Goal: Register for event/course

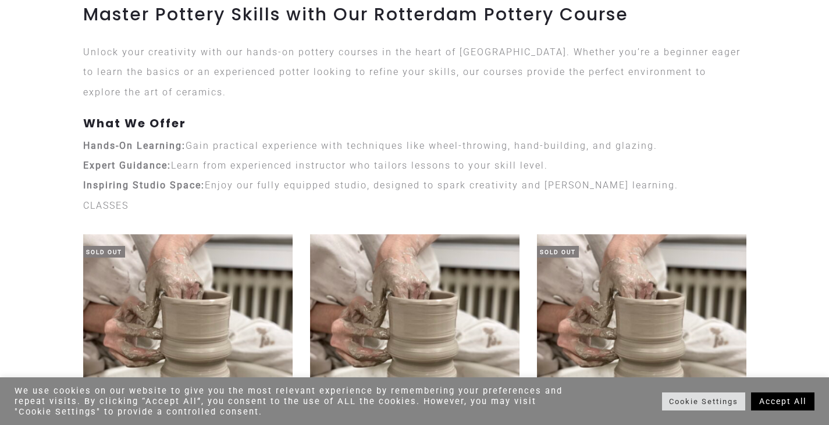
scroll to position [162, 0]
click at [300, 153] on p "Hands-On Learning: Gain practical experience with techniques like wheel-throwin…" at bounding box center [415, 166] width 664 height 60
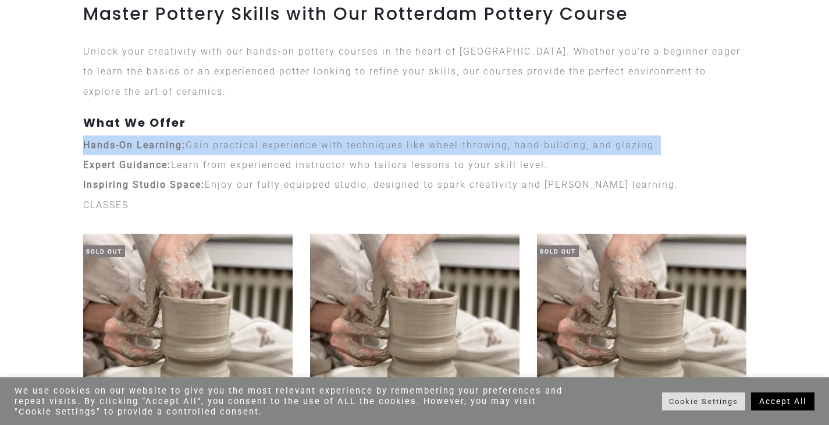
click at [300, 153] on p "Hands-On Learning: Gain practical experience with techniques like wheel-throwin…" at bounding box center [415, 166] width 664 height 60
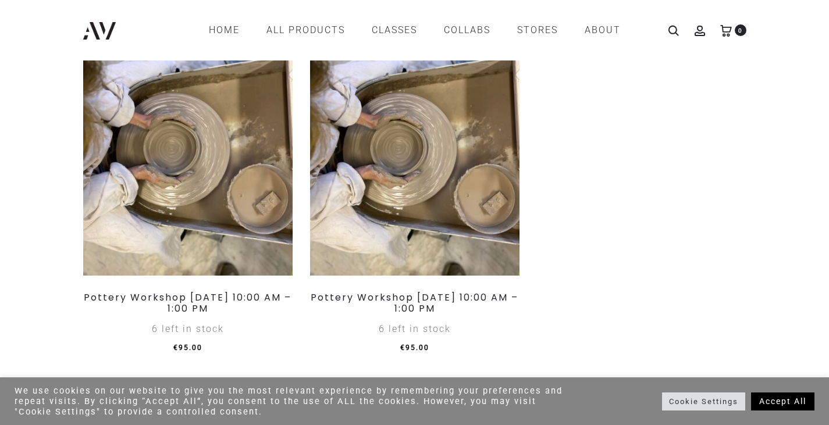
scroll to position [1530, 0]
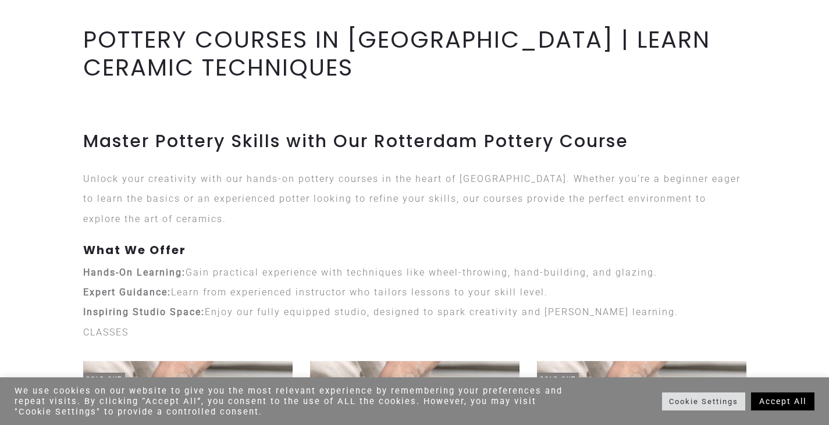
scroll to position [45, 0]
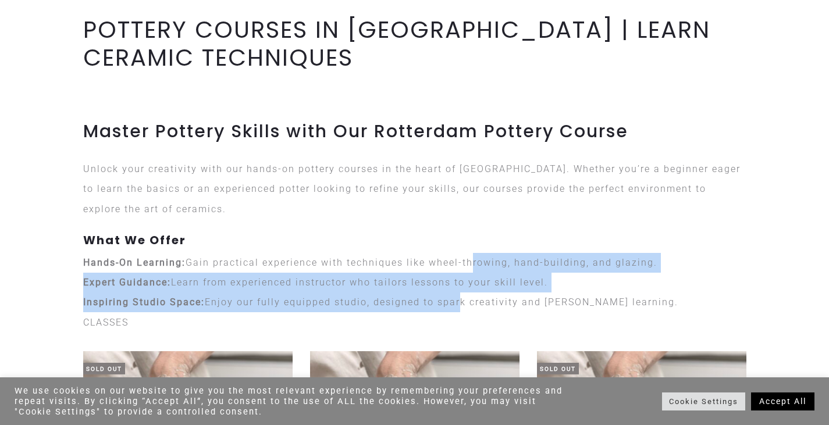
drag, startPoint x: 458, startPoint y: 306, endPoint x: 470, endPoint y: 250, distance: 56.5
click at [470, 250] on div "Master Pottery Skills with Our Rotterdam Pottery Course Unlock your creativity …" at bounding box center [415, 217] width 664 height 192
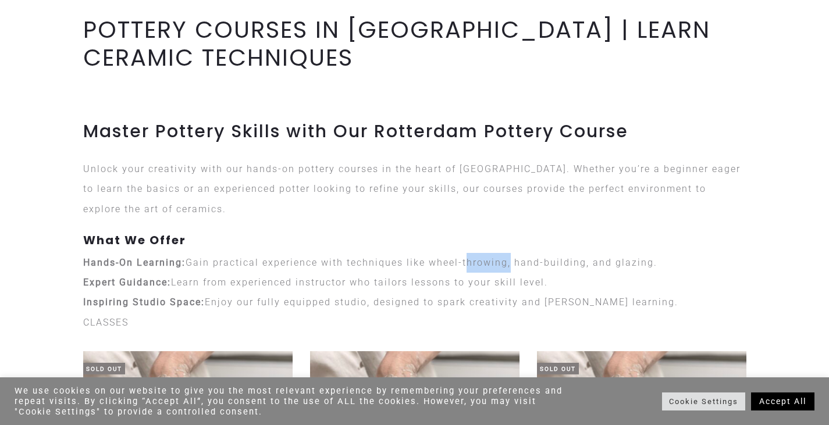
click at [470, 250] on div "Master Pottery Skills with Our Rotterdam Pottery Course Unlock your creativity …" at bounding box center [415, 217] width 664 height 192
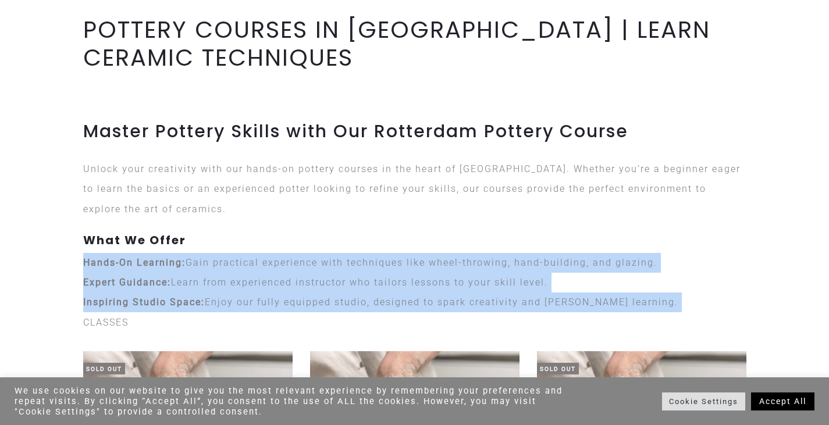
drag, startPoint x: 470, startPoint y: 250, endPoint x: 455, endPoint y: 308, distance: 60.1
click at [455, 308] on div "Master Pottery Skills with Our Rotterdam Pottery Course Unlock your creativity …" at bounding box center [415, 217] width 664 height 192
click at [455, 308] on p "Hands-On Learning: Gain practical experience with techniques like wheel-throwin…" at bounding box center [415, 283] width 664 height 60
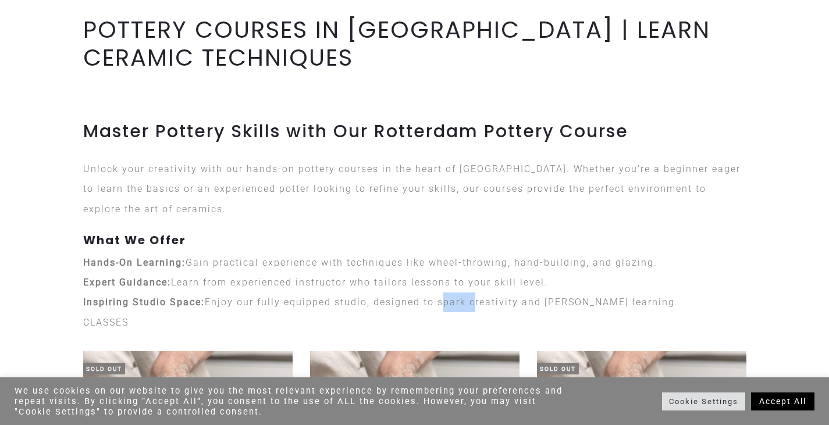
click at [455, 308] on p "Hands-On Learning: Gain practical experience with techniques like wheel-throwin…" at bounding box center [415, 283] width 664 height 60
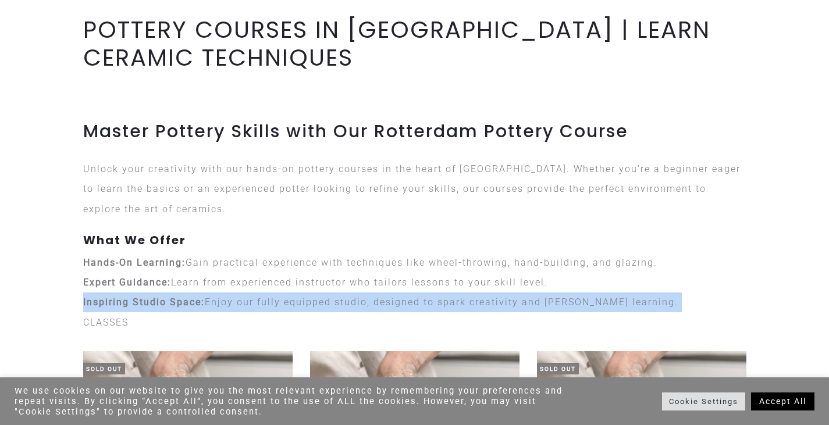
click at [455, 308] on p "Hands-On Learning: Gain practical experience with techniques like wheel-throwin…" at bounding box center [415, 283] width 664 height 60
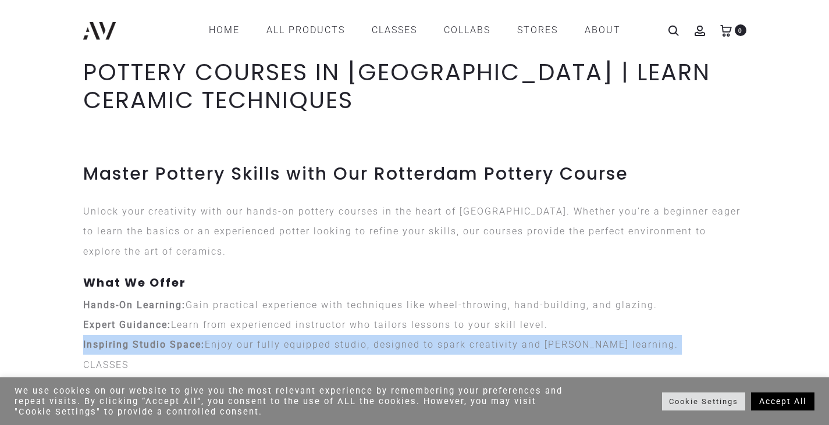
scroll to position [0, 0]
